Goal: Transaction & Acquisition: Purchase product/service

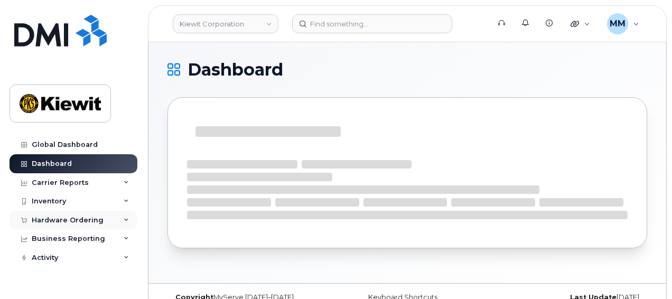
click at [53, 216] on div "Hardware Ordering" at bounding box center [68, 220] width 72 height 8
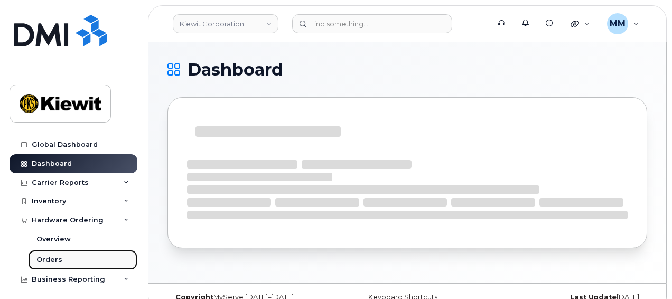
click at [55, 259] on div "Orders" at bounding box center [49, 260] width 26 height 10
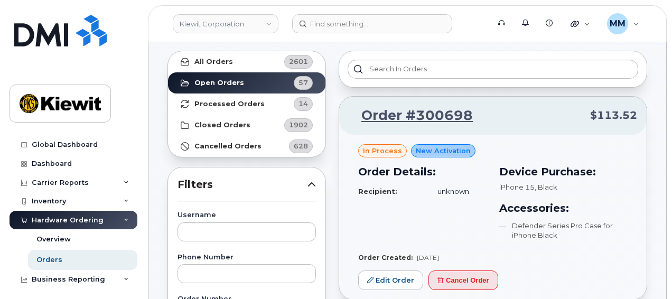
scroll to position [106, 0]
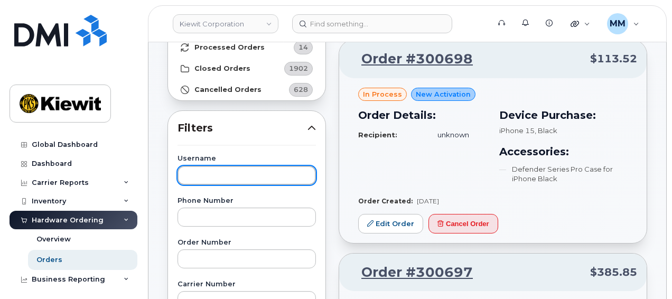
click at [207, 171] on input "text" at bounding box center [247, 175] width 138 height 19
paste input "Ari.Jacome"
click at [202, 176] on input "Ari.Jacome" at bounding box center [247, 175] width 138 height 19
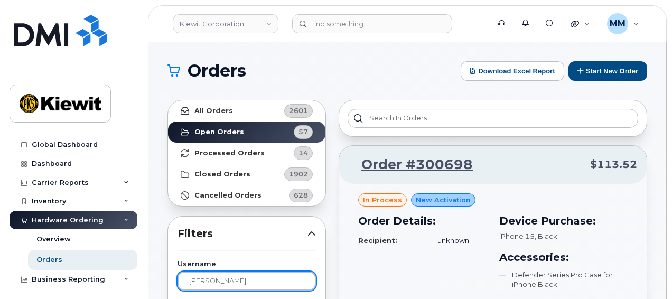
type input "Ari Jacome"
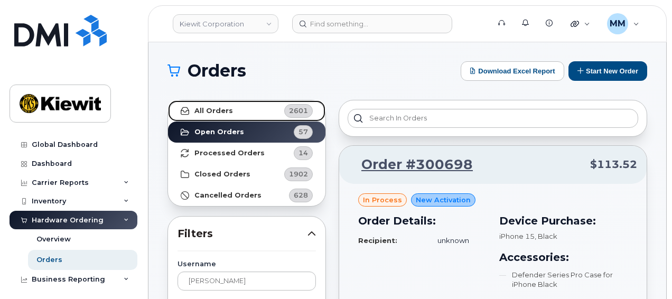
click at [254, 110] on link "All Orders 2601" at bounding box center [246, 110] width 157 height 21
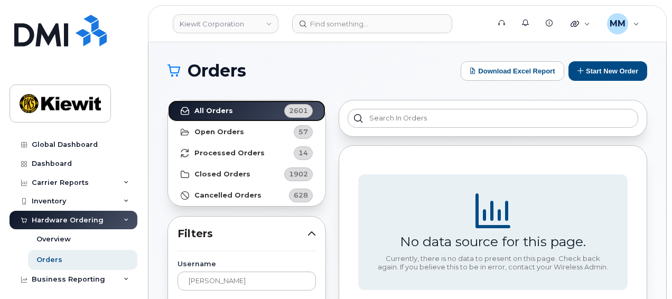
click at [168, 100] on link "All Orders 2601" at bounding box center [246, 110] width 157 height 21
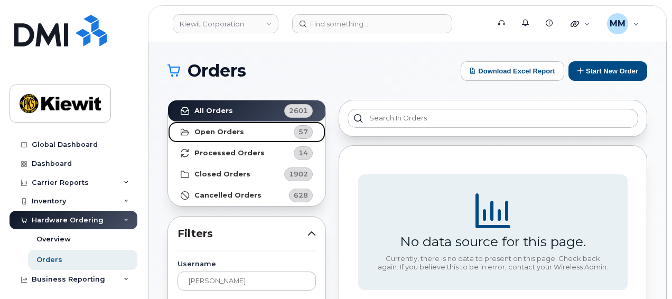
click at [255, 130] on link "Open Orders 57" at bounding box center [246, 132] width 157 height 21
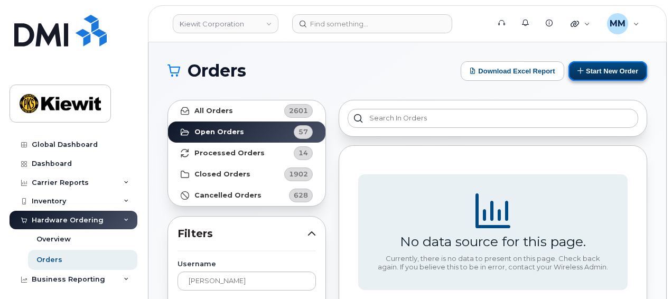
click at [602, 70] on button "Start New Order" at bounding box center [608, 71] width 79 height 20
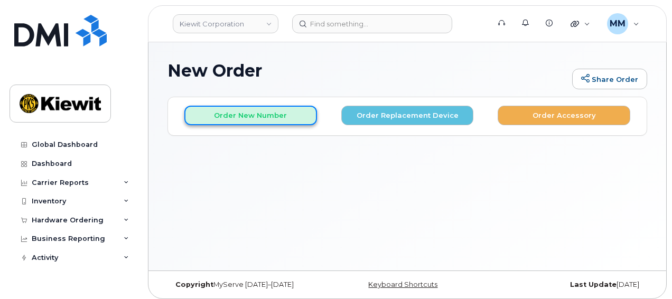
click at [257, 123] on button "Order New Number" at bounding box center [250, 116] width 133 height 20
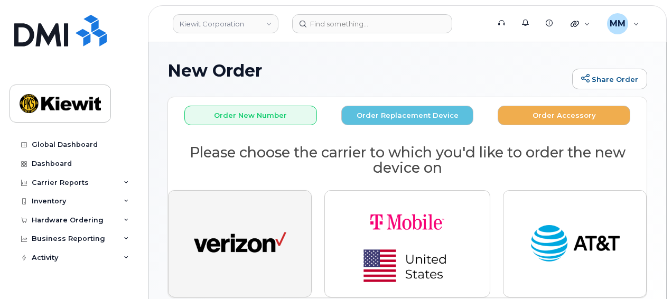
click at [276, 225] on img "button" at bounding box center [240, 244] width 92 height 48
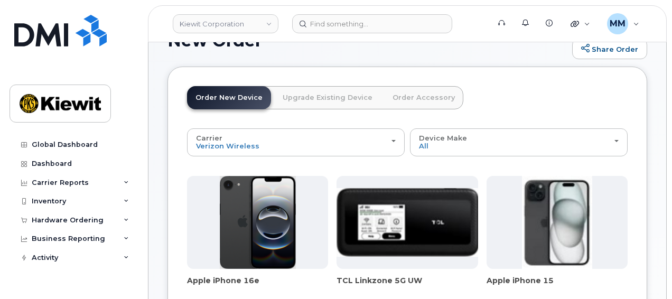
scroll to position [106, 0]
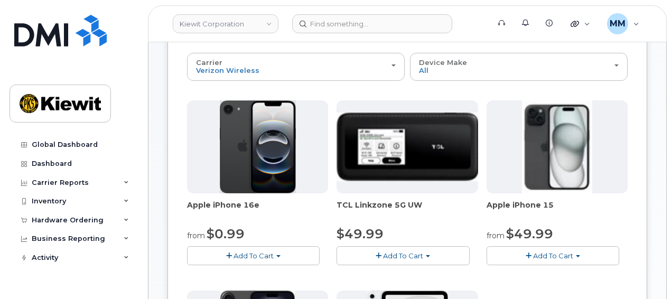
click at [285, 253] on button "Add To Cart" at bounding box center [253, 255] width 133 height 18
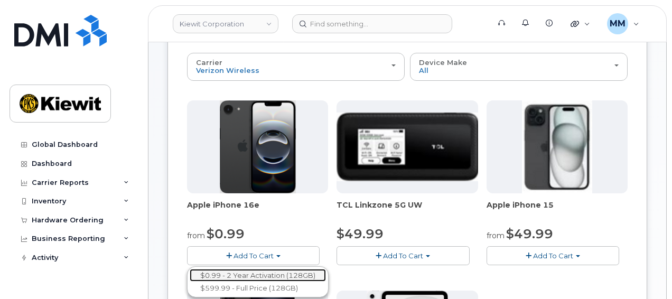
click at [286, 270] on link "$0.99 - 2 Year Activation (128GB)" at bounding box center [258, 275] width 136 height 13
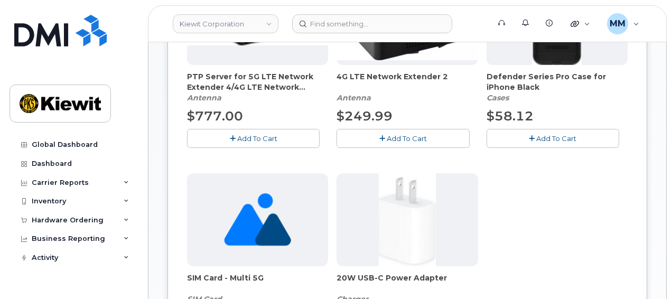
scroll to position [264, 0]
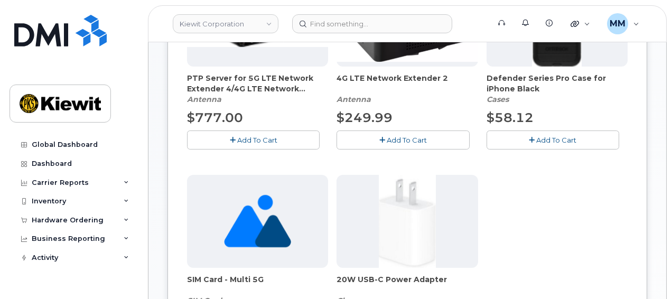
click at [516, 142] on button "Add To Cart" at bounding box center [553, 140] width 133 height 18
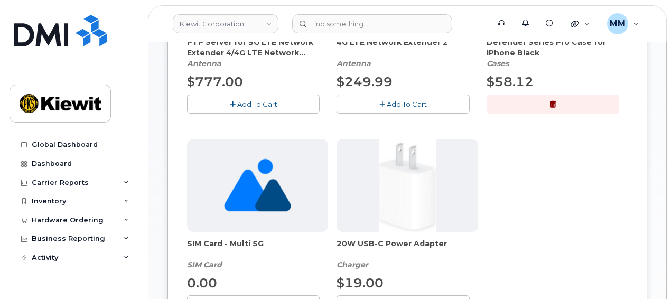
scroll to position [370, 0]
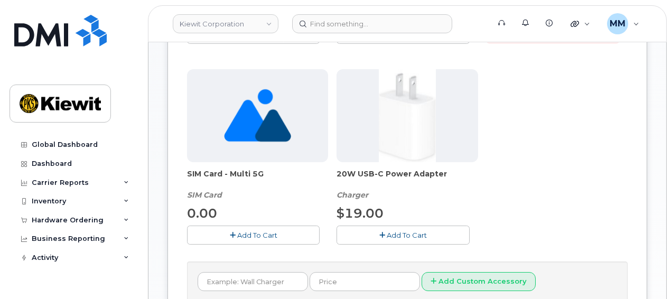
click at [405, 232] on span "Add To Cart" at bounding box center [407, 235] width 40 height 8
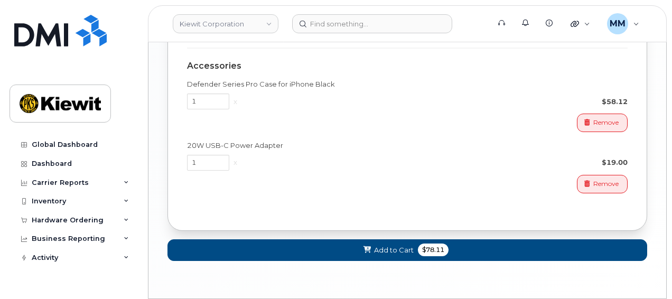
scroll to position [846, 0]
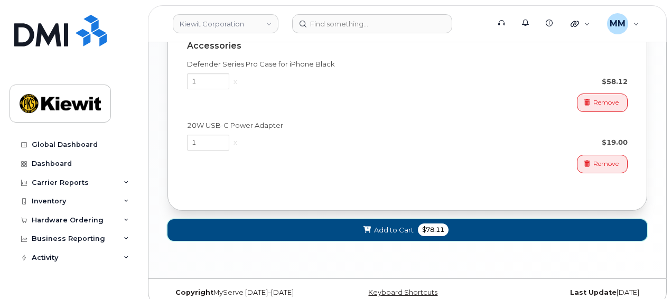
click at [396, 225] on span "Add to Cart" at bounding box center [394, 230] width 40 height 10
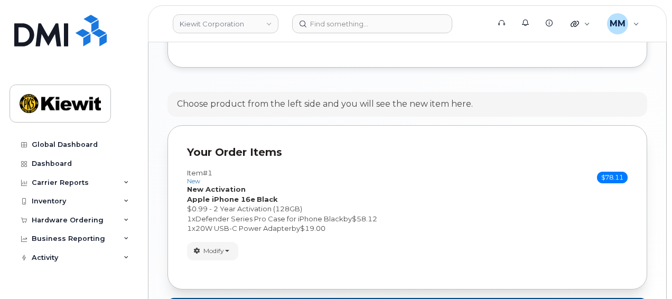
scroll to position [644, 0]
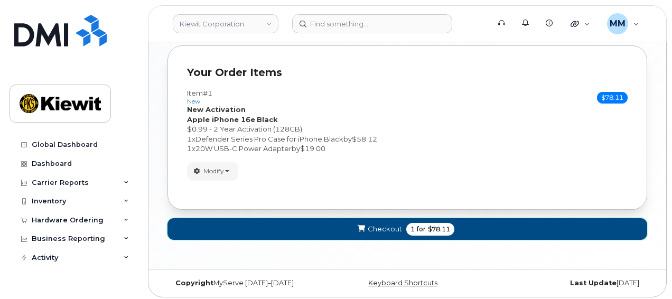
click at [473, 221] on button "Checkout 1 for $78.11" at bounding box center [408, 229] width 480 height 22
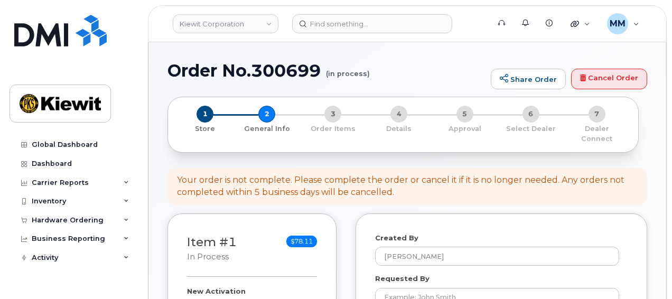
select select
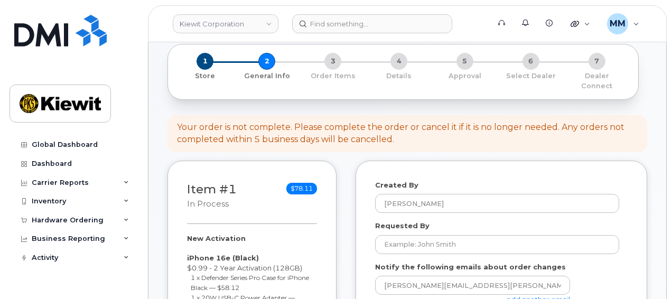
scroll to position [106, 0]
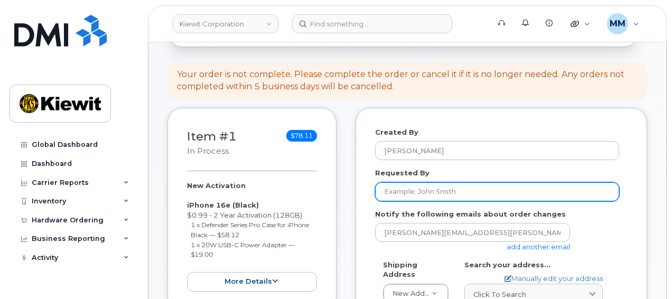
click at [413, 182] on input "Requested By" at bounding box center [497, 191] width 244 height 19
paste input "Taylor.Blagdon"
drag, startPoint x: 488, startPoint y: 180, endPoint x: 370, endPoint y: 175, distance: 118.5
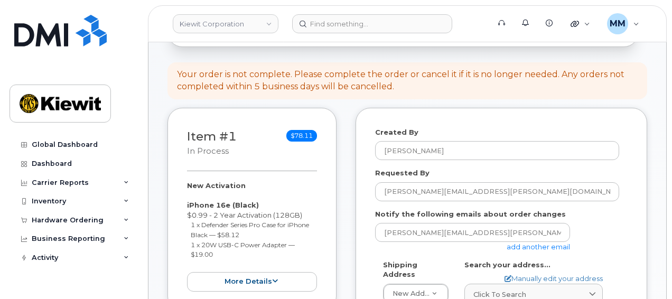
click at [555, 243] on link "add another email" at bounding box center [538, 247] width 63 height 8
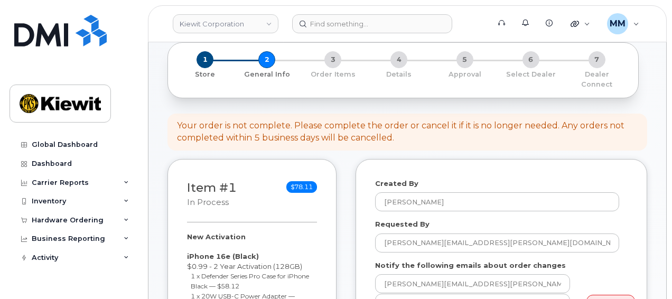
scroll to position [53, 0]
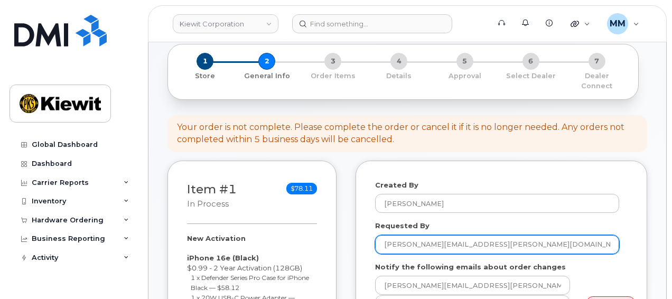
drag, startPoint x: 479, startPoint y: 234, endPoint x: 396, endPoint y: 234, distance: 82.4
click at [396, 235] on input "Taylor.Blagdon@kiewit.com" at bounding box center [497, 244] width 244 height 19
click at [481, 235] on input "Taylor.Blagdon@kiewit.com" at bounding box center [497, 244] width 244 height 19
drag, startPoint x: 495, startPoint y: 233, endPoint x: 357, endPoint y: 234, distance: 137.9
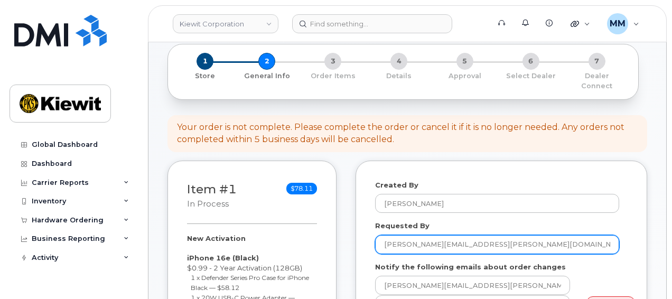
paste input "[PERSON_NAME].[PERSON_NAME]"
click at [399, 235] on input "Ari.Jacome" at bounding box center [497, 244] width 244 height 19
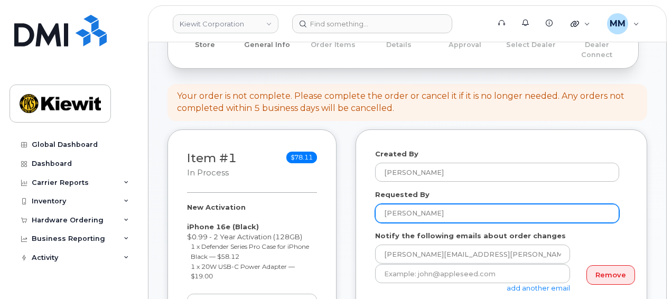
scroll to position [106, 0]
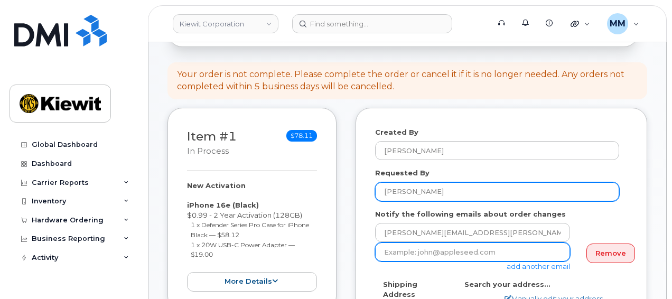
type input "Ari Jacome"
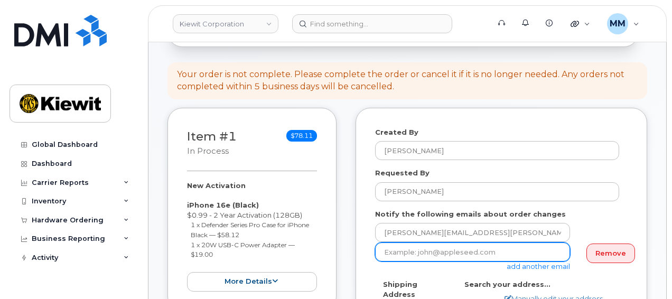
click at [485, 243] on input "email" at bounding box center [472, 252] width 195 height 19
paste input "Ari.Jacome"
drag, startPoint x: 431, startPoint y: 242, endPoint x: 370, endPoint y: 247, distance: 61.1
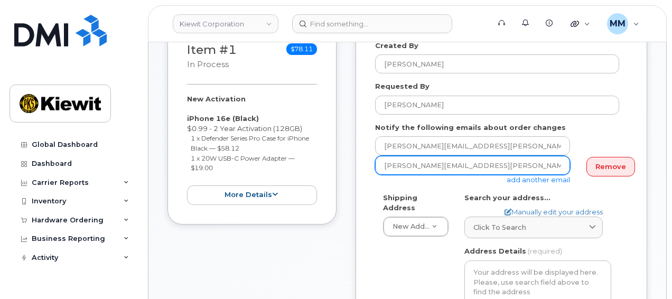
scroll to position [211, 0]
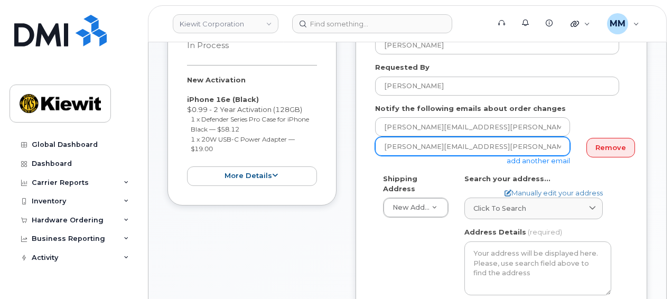
type input "Taylor.Blagdon@kiewit.com"
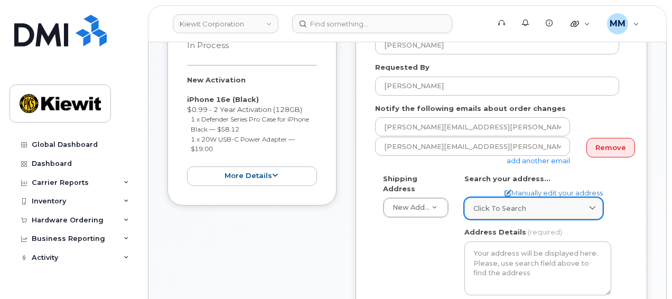
click at [505, 203] on span "Click to search" at bounding box center [500, 208] width 53 height 10
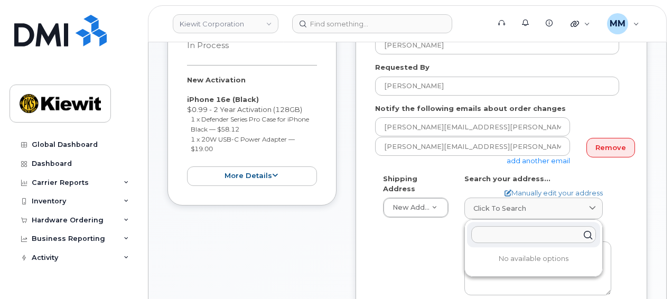
click at [511, 226] on input "text" at bounding box center [533, 234] width 125 height 17
paste input "10055 Trainstation Circle, Lone Tree, CO 80124"
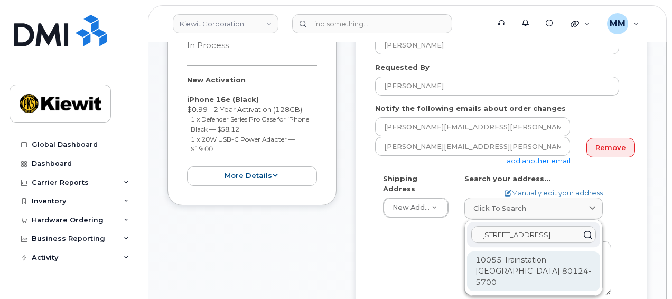
type input "10055 Trainstation Circle, Lone Tree, CO 80124"
click at [488, 255] on div "10055 Trainstation Cir Lone Tree CO 80124-5700" at bounding box center [533, 272] width 133 height 40
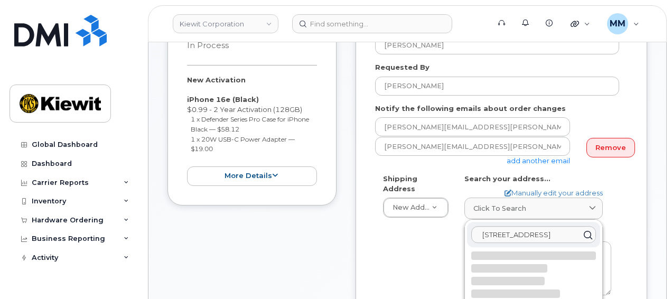
select select
type textarea "10055 Trainstation Cir LONE TREE CO 80124-5700 UNITED STATES"
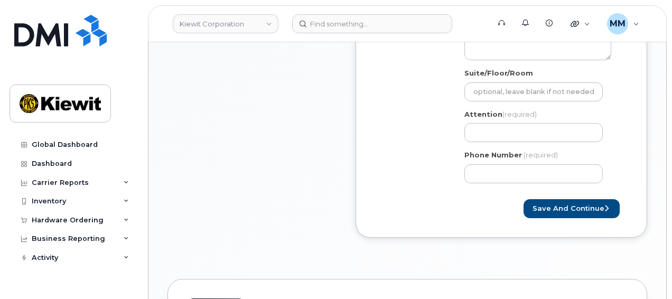
scroll to position [423, 0]
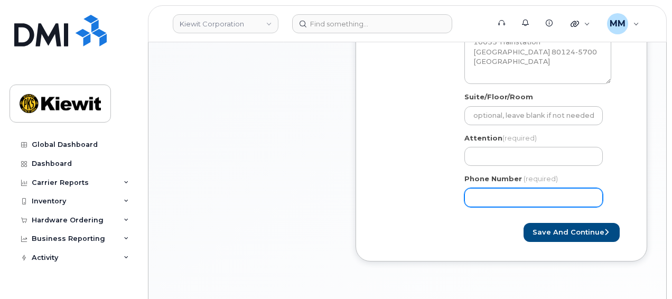
click at [470, 188] on input "Phone Number" at bounding box center [534, 197] width 138 height 19
type input "877772770"
select select
type input "8777727707"
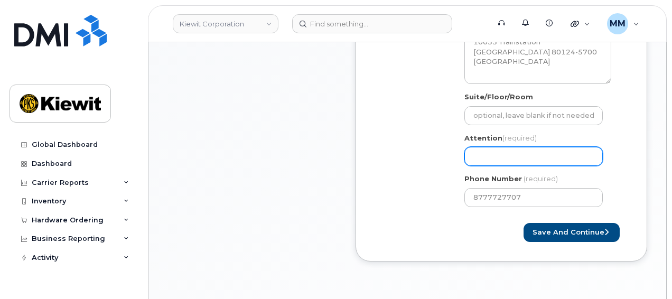
click at [481, 147] on input "Attention (required)" at bounding box center [534, 156] width 138 height 19
paste input "Benjamin.Allen"
type input "Benjamin.Allen"
select select
type input "Benjamin.Allen"
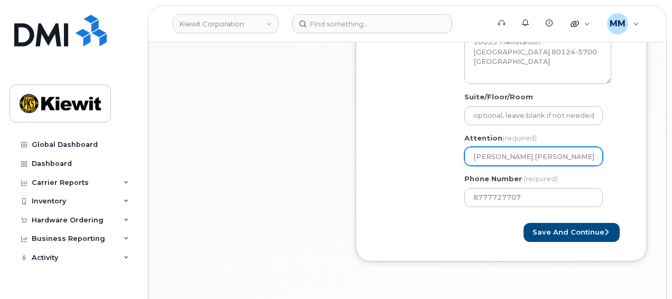
select select
type input "Benjamin.Allen n"
select select
type input "Benjamin.Allen nd"
select select
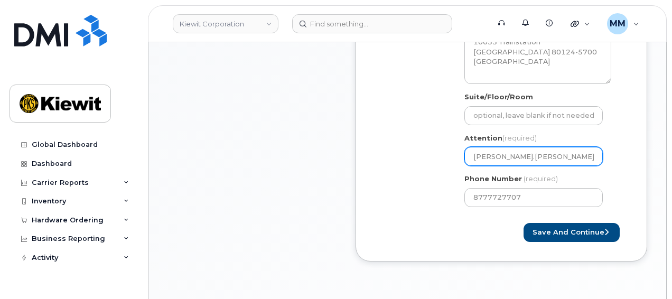
type input "Benjamin.Allen n"
select select
type input "Benjamin.Allen na"
select select
type input "Benjamin.Allen n"
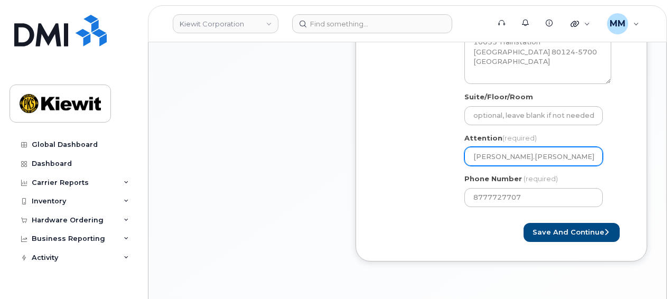
select select
type input "Benjamin.Allen"
select select
type input "Benjamin.Allen a"
select select
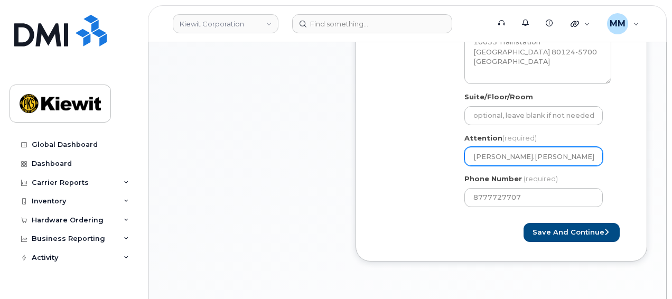
type input "Benjamin.Allen an"
select select
type input "Benjamin.Allen and"
click at [554, 150] on input "Benjamin.Allen and" at bounding box center [534, 156] width 138 height 19
paste input "Ari.Jacome"
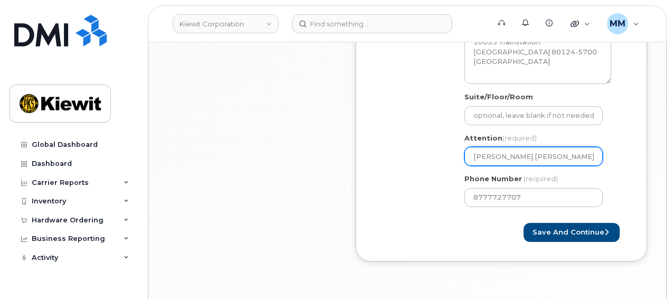
select select
type input "[PERSON_NAME].[PERSON_NAME] and [PERSON_NAME].[PERSON_NAME]"
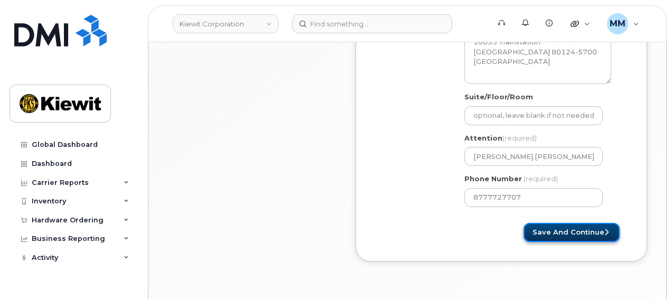
click at [537, 223] on button "Save and Continue" at bounding box center [572, 233] width 96 height 20
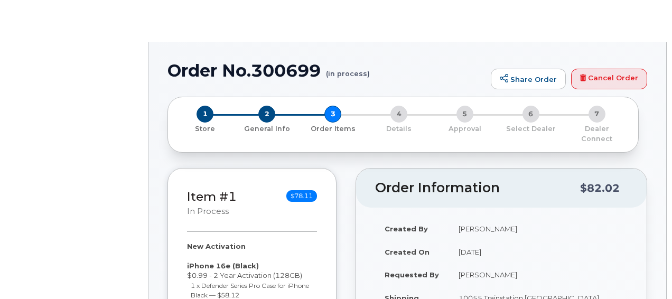
radio input "true"
select select
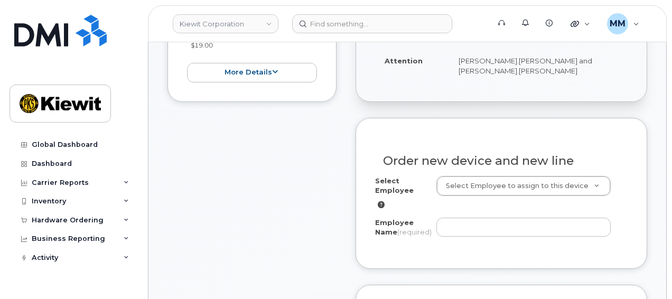
scroll to position [317, 0]
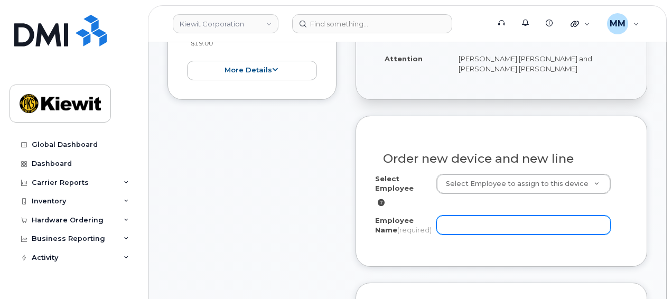
click at [459, 216] on input "Employee Name (required)" at bounding box center [524, 225] width 175 height 19
paste input "[PERSON_NAME].[PERSON_NAME]"
click at [457, 216] on input "[PERSON_NAME].[PERSON_NAME]" at bounding box center [524, 225] width 175 height 19
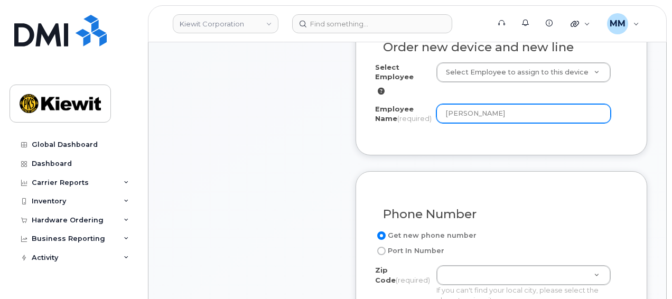
scroll to position [476, 0]
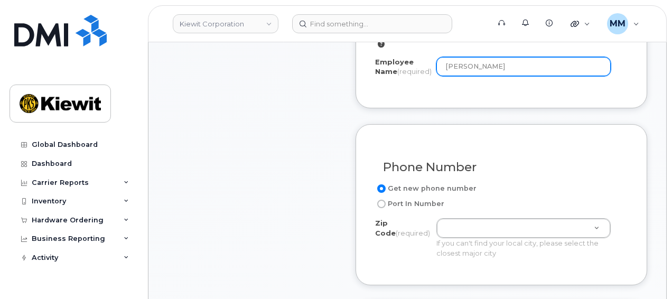
type input "[PERSON_NAME]"
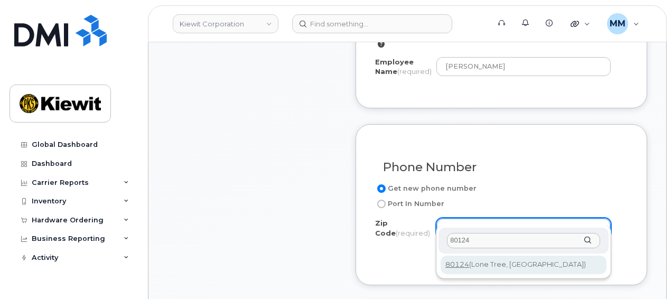
type input "80124"
type input "80124 (Lone Tree, CO)"
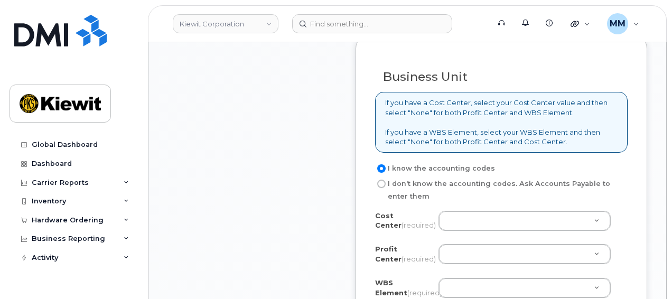
scroll to position [898, 0]
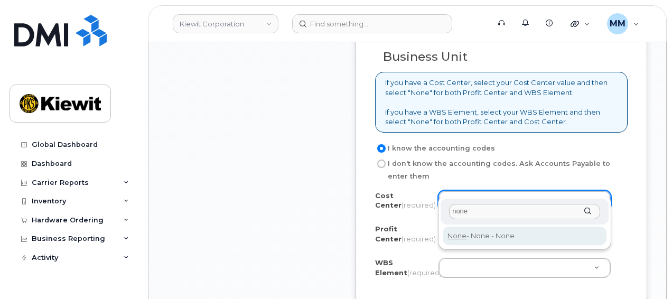
type input "none"
type input "None"
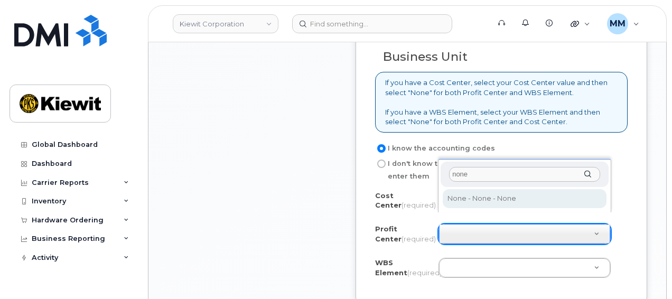
type input "none"
select select "None"
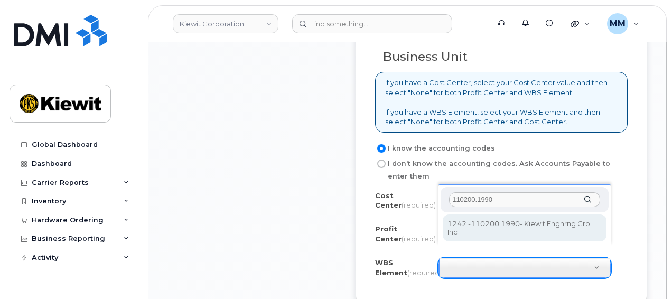
type input "110200.1990"
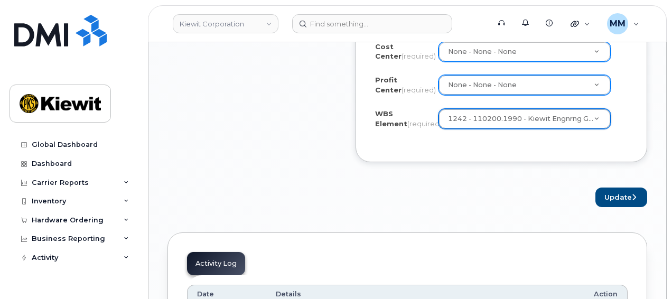
scroll to position [1057, 0]
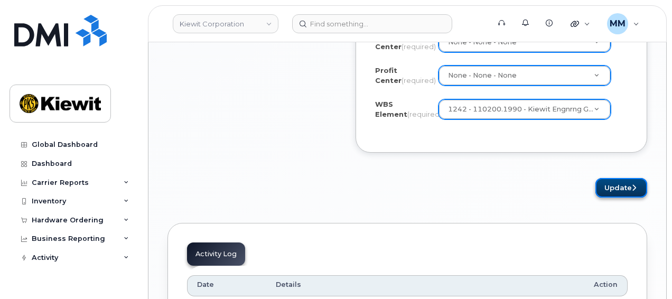
click at [603, 179] on button "Update" at bounding box center [622, 188] width 52 height 20
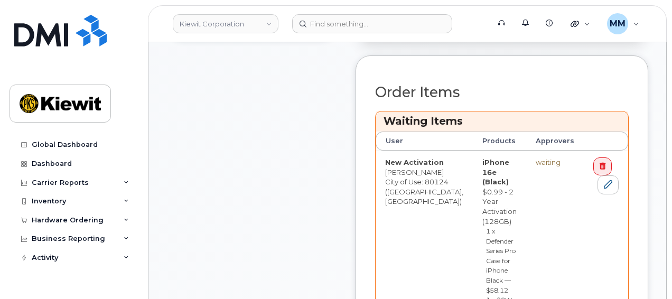
scroll to position [423, 0]
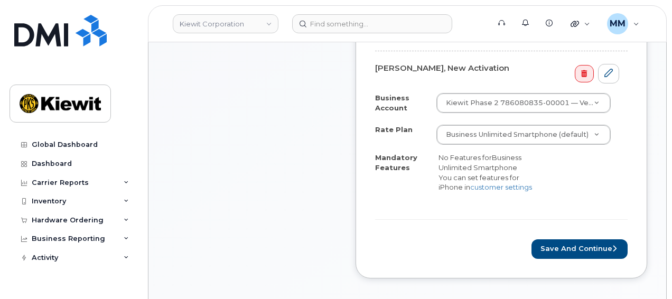
scroll to position [370, 0]
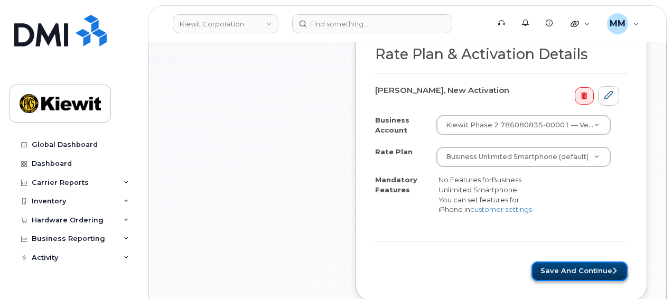
click at [544, 262] on button "Save and Continue" at bounding box center [580, 272] width 96 height 20
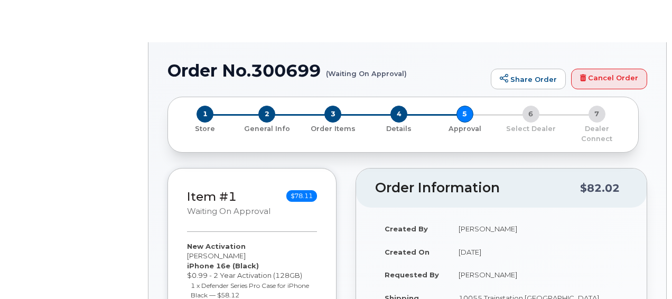
radio input "true"
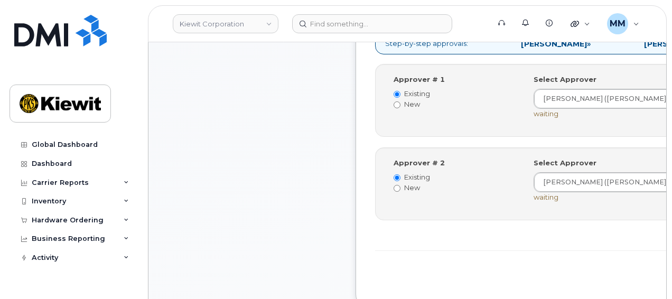
scroll to position [476, 0]
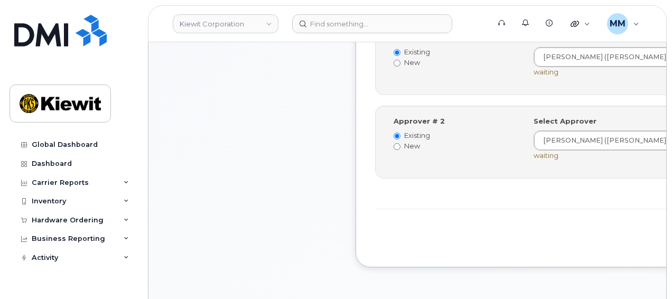
drag, startPoint x: 564, startPoint y: 241, endPoint x: 392, endPoint y: 261, distance: 173.4
